Goal: Task Accomplishment & Management: Manage account settings

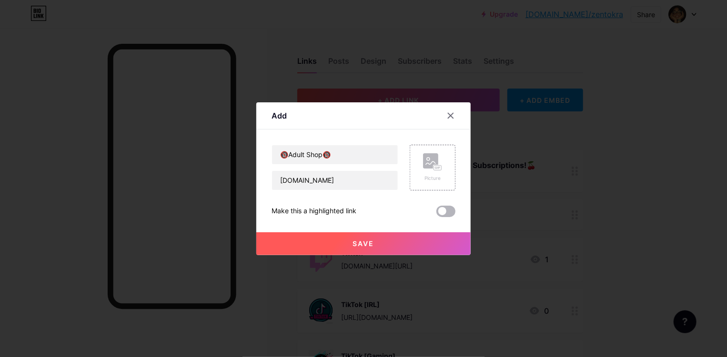
type input "[DOMAIN_NAME]"
click at [440, 210] on span at bounding box center [445, 211] width 19 height 11
click at [436, 214] on input "checkbox" at bounding box center [436, 214] width 0 height 0
click at [386, 243] on button "Save" at bounding box center [363, 243] width 214 height 23
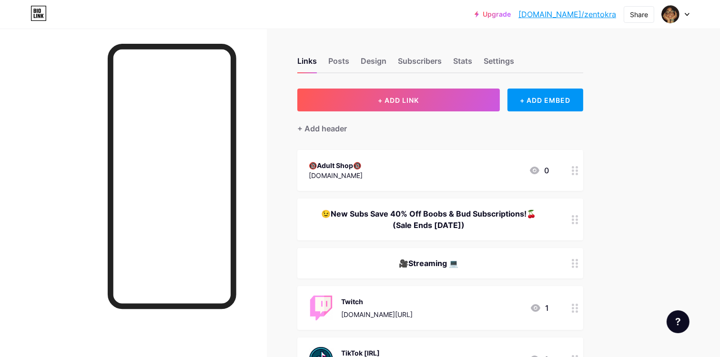
click at [470, 172] on div "🔞Adult Shop🔞 [DOMAIN_NAME] 0" at bounding box center [429, 171] width 240 height 22
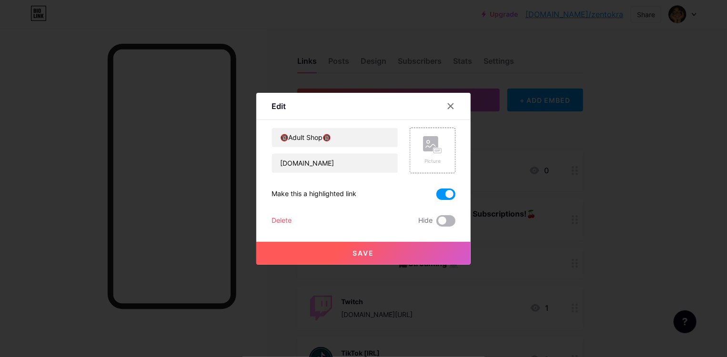
click at [451, 217] on span at bounding box center [445, 220] width 19 height 11
click at [436, 223] on input "checkbox" at bounding box center [436, 223] width 0 height 0
click at [450, 197] on span at bounding box center [445, 194] width 19 height 11
click at [436, 197] on input "checkbox" at bounding box center [436, 197] width 0 height 0
click at [387, 246] on button "Save" at bounding box center [363, 253] width 214 height 23
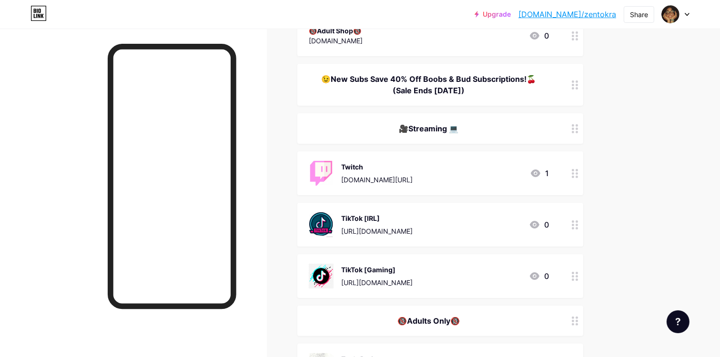
scroll to position [48, 0]
